Goal: Task Accomplishment & Management: Complete application form

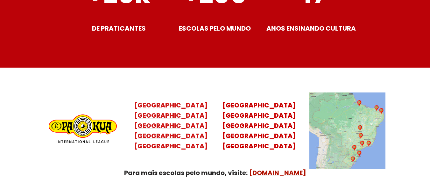
scroll to position [2587, 0]
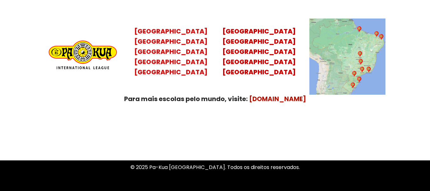
click at [164, 55] on mark "Santa Catarina Paraná São Paulo Rio de Janeiro" at bounding box center [170, 56] width 73 height 39
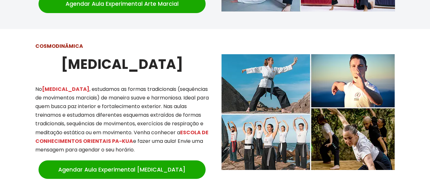
scroll to position [547, 0]
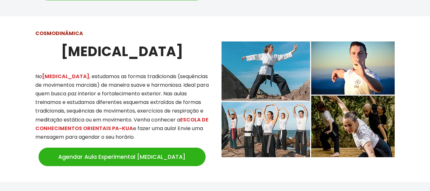
click at [115, 148] on link "Agendar Aula Experimental [MEDICAL_DATA]" at bounding box center [122, 156] width 167 height 18
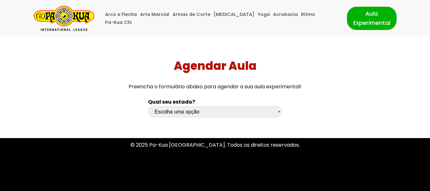
click at [166, 111] on select "Escolha uma opção Rio Grande do Sul Santa Catarina Paraná São Paulo Rio de Jane…" at bounding box center [215, 111] width 134 height 11
select select "sp"
click at [148, 106] on select "Escolha uma opção Rio Grande do Sul Santa Catarina Paraná São Paulo Rio de Jane…" at bounding box center [215, 111] width 134 height 11
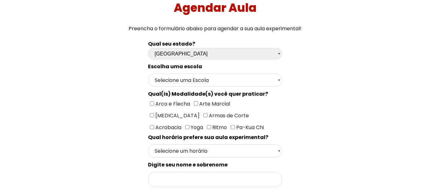
scroll to position [64, 0]
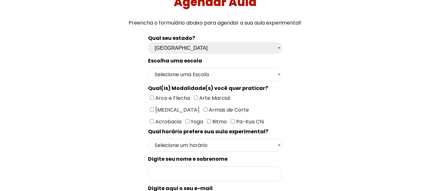
click at [166, 74] on select "Selecione uma Escola São Paulo - Escola Santa Cruz São Paulo - Escola Ana Rosa …" at bounding box center [215, 74] width 134 height 13
select select "São Paulo - Escola Ana Rosa"
click at [148, 68] on select "Selecione uma Escola São Paulo - Escola Santa Cruz São Paulo - Escola Ana Rosa …" at bounding box center [215, 74] width 134 height 13
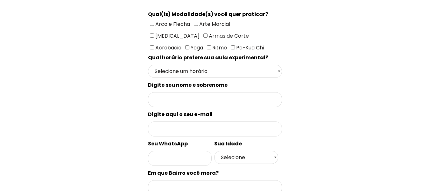
scroll to position [191, 0]
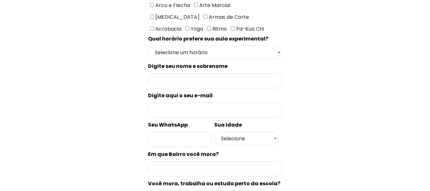
click at [207, 50] on select "Selecione um horário Manhã Tarde Noite" at bounding box center [215, 52] width 134 height 13
select select "Noite"
click at [148, 59] on select "Selecione um horário Manhã Tarde Noite" at bounding box center [215, 52] width 134 height 13
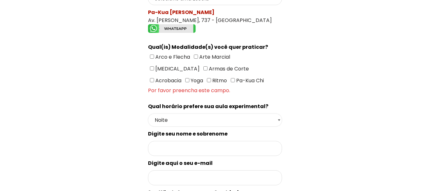
scroll to position [127, 0]
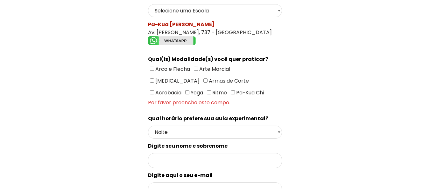
click at [200, 77] on label "[MEDICAL_DATA]" at bounding box center [175, 81] width 50 height 8
click at [154, 78] on input"] "[MEDICAL_DATA]" at bounding box center [152, 80] width 4 height 4
checkbox input"] "true"
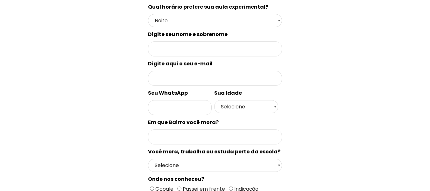
scroll to position [159, 0]
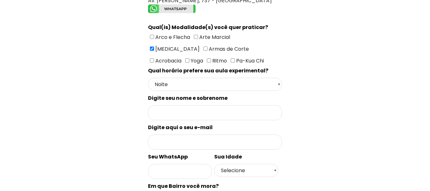
click at [179, 104] on div "Escolha uma escola Selecione uma Escola São Paulo - Escola Santa Cruz São Paulo…" at bounding box center [215, 146] width 134 height 370
drag, startPoint x: 176, startPoint y: 111, endPoint x: 172, endPoint y: 111, distance: 4.1
click at [176, 111] on input "Formulário de contacto" at bounding box center [215, 112] width 134 height 15
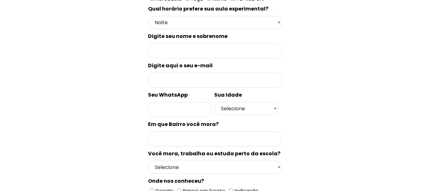
scroll to position [223, 0]
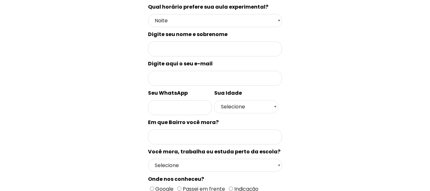
click at [225, 107] on select "Selecione 18 19 20 21 22 23 24 25 26 27 28 29 30 31 32 33 34 35 36 37 38 39 40 …" at bounding box center [246, 106] width 64 height 13
select select "50+"
click at [214, 113] on select "Selecione 18 19 20 21 22 23 24 25 26 27 28 29 30 31 32 33 34 35 36 37 38 39 40 …" at bounding box center [246, 106] width 64 height 13
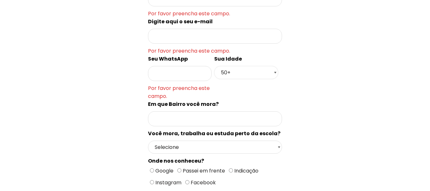
scroll to position [318, 0]
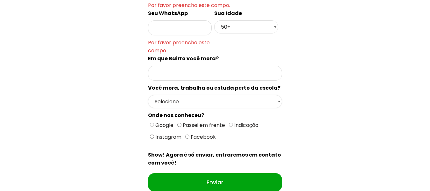
click at [165, 101] on select "Selecione Moro Perto Trabalho Perto Estudo Perto Passo Perto" at bounding box center [215, 101] width 134 height 13
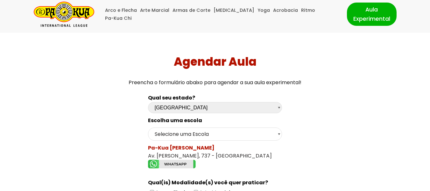
scroll to position [0, 0]
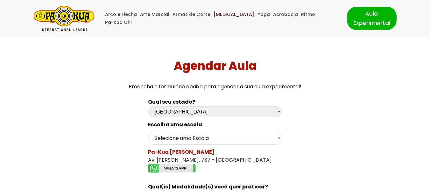
click at [224, 18] on link "[MEDICAL_DATA]" at bounding box center [234, 15] width 41 height 8
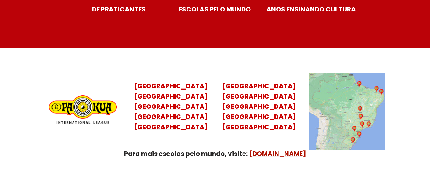
scroll to position [2618, 0]
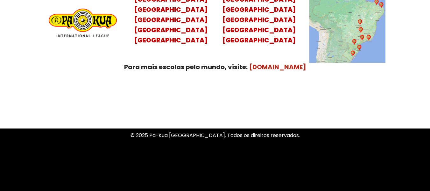
click at [269, 62] on mark "[DOMAIN_NAME]" at bounding box center [277, 66] width 57 height 9
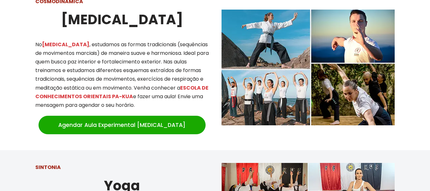
scroll to position [605, 0]
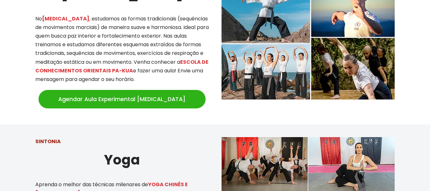
click at [117, 92] on link "Agendar Aula Experimental [MEDICAL_DATA]" at bounding box center [122, 99] width 167 height 18
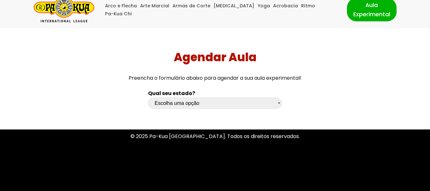
scroll to position [16, 0]
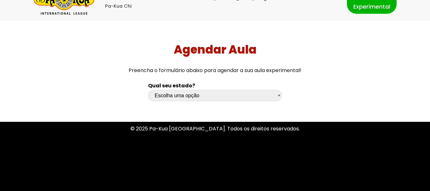
click at [172, 97] on select "Escolha uma opção Rio Grande do Sul Santa Catarina Paraná São Paulo Rio de Jane…" at bounding box center [215, 95] width 134 height 11
select select "sp"
click at [148, 90] on select "Escolha uma opção Rio Grande do Sul Santa Catarina Paraná São Paulo Rio de Jane…" at bounding box center [215, 95] width 134 height 11
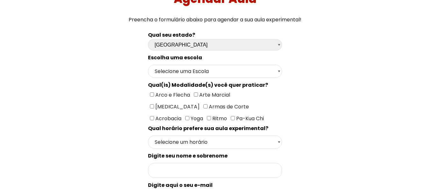
scroll to position [112, 0]
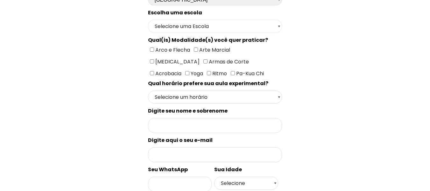
click at [173, 28] on select "Selecione uma Escola São Paulo - Escola Santa Cruz São Paulo - Escola Ana Rosa …" at bounding box center [215, 26] width 134 height 13
click at [148, 20] on select "Selecione uma Escola São Paulo - Escola Santa Cruz São Paulo - Escola Ana Rosa …" at bounding box center [215, 26] width 134 height 13
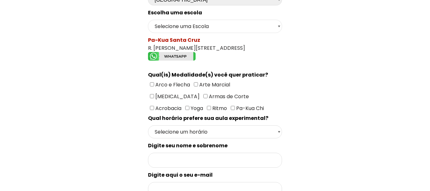
click at [175, 25] on select "Selecione uma Escola São Paulo - Escola Santa Cruz São Paulo - Escola Ana Rosa …" at bounding box center [215, 26] width 134 height 13
select select "São Paulo - Escola Ana Rosa"
click at [148, 20] on select "Selecione uma Escola São Paulo - Escola Santa Cruz São Paulo - Escola Ana Rosa …" at bounding box center [215, 26] width 134 height 13
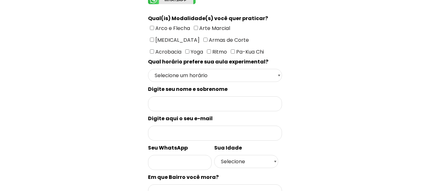
scroll to position [175, 0]
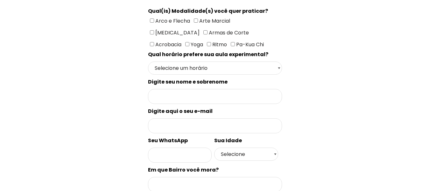
click at [154, 30] on input"] "[MEDICAL_DATA]" at bounding box center [152, 32] width 4 height 4
checkbox input"] "true"
click at [167, 69] on select "Selecione um horário Manhã Tarde Noite" at bounding box center [215, 67] width 134 height 13
select select "Noite"
click at [148, 61] on select "Selecione um horário Manhã Tarde Noite" at bounding box center [215, 67] width 134 height 13
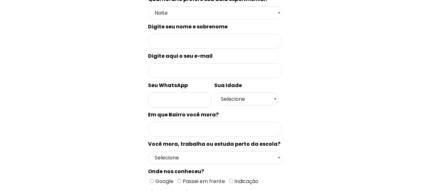
scroll to position [239, 0]
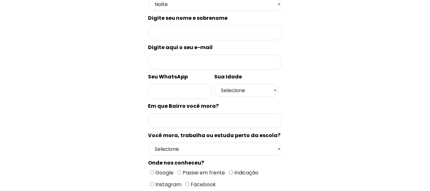
click at [189, 35] on input "Formulário de contacto" at bounding box center [215, 32] width 134 height 15
type input "Giovana Sozzi"
type input "giosozzi@gmail.com"
type input "Itaim Bibi"
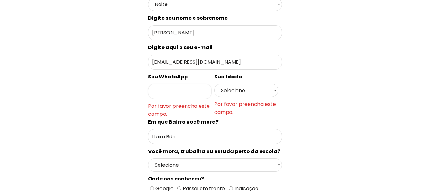
click at [158, 86] on input "Formulário de contacto" at bounding box center [180, 91] width 64 height 15
type input "11981966097"
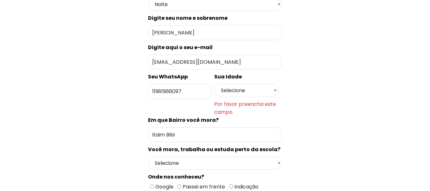
drag, startPoint x: 223, startPoint y: 94, endPoint x: 227, endPoint y: 94, distance: 4.5
click at [224, 94] on select "Selecione 18 19 20 21 22 23 24 25 26 27 28 29 30 31 32 33 34 35 36 37 38 39 40 …" at bounding box center [246, 90] width 64 height 13
select select "50+"
click at [214, 84] on select "Selecione 18 19 20 21 22 23 24 25 26 27 28 29 30 31 32 33 34 35 36 37 38 39 40 …" at bounding box center [246, 90] width 64 height 13
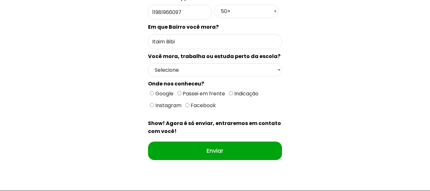
scroll to position [334, 0]
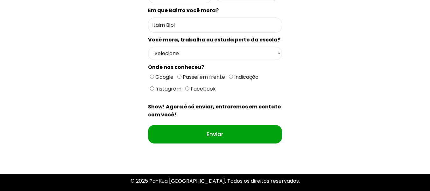
click at [163, 54] on select "Selecione Moro Perto Trabalho Perto Estudo Perto Passo Perto" at bounding box center [215, 53] width 134 height 13
select select "Trabalho Perto"
click at [148, 47] on select "Selecione Moro Perto Trabalho Perto Estudo Perto Passo Perto" at bounding box center [215, 53] width 134 height 13
click at [152, 77] on input "Google" at bounding box center [152, 76] width 4 height 4
radio input "true"
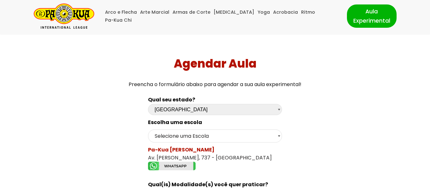
scroll to position [0, 0]
